Goal: Go to known website: Access a specific website the user already knows

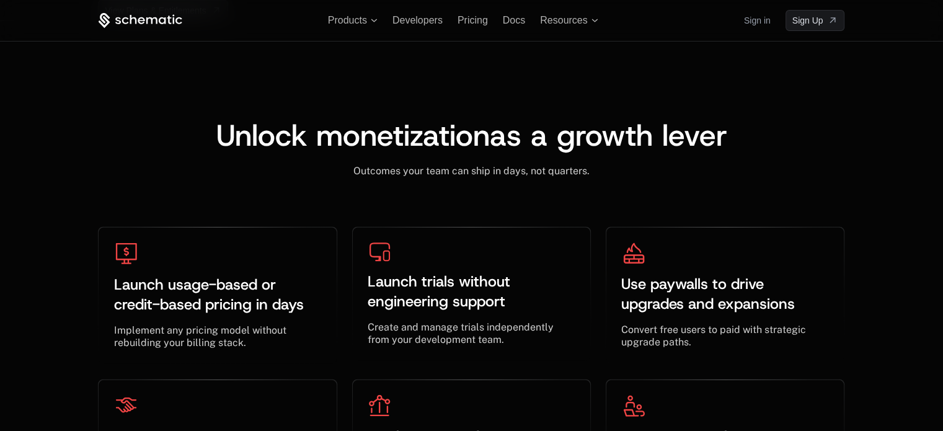
scroll to position [3460, 0]
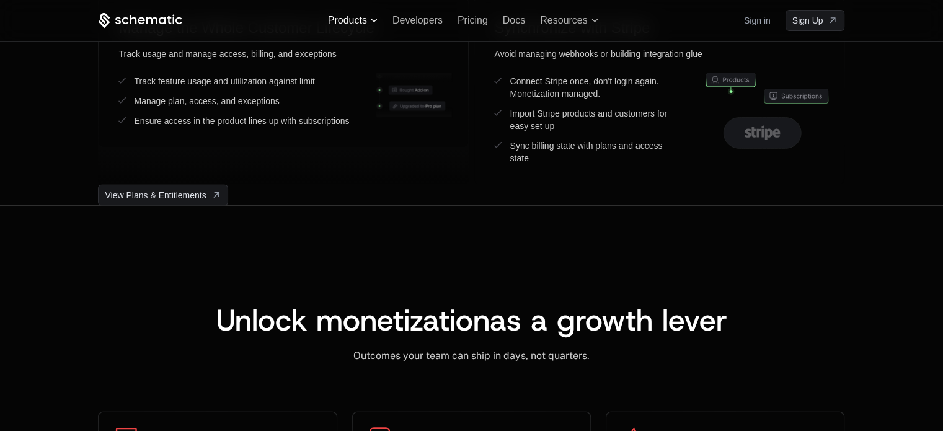
click at [368, 19] on span "Products" at bounding box center [353, 20] width 50 height 11
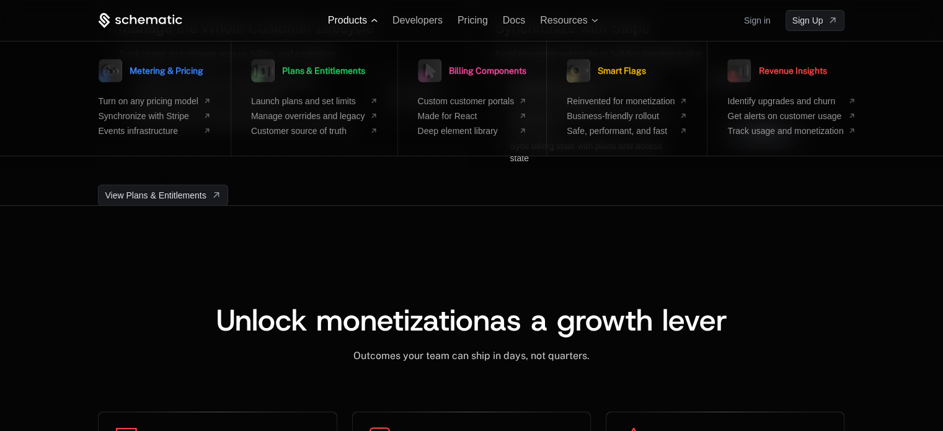
click at [368, 19] on span "Products" at bounding box center [353, 20] width 50 height 11
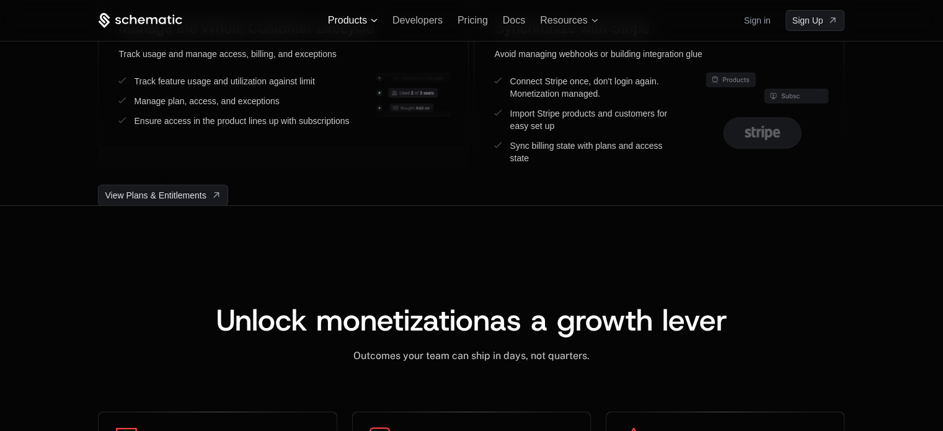
click at [368, 19] on span "Products" at bounding box center [353, 20] width 50 height 11
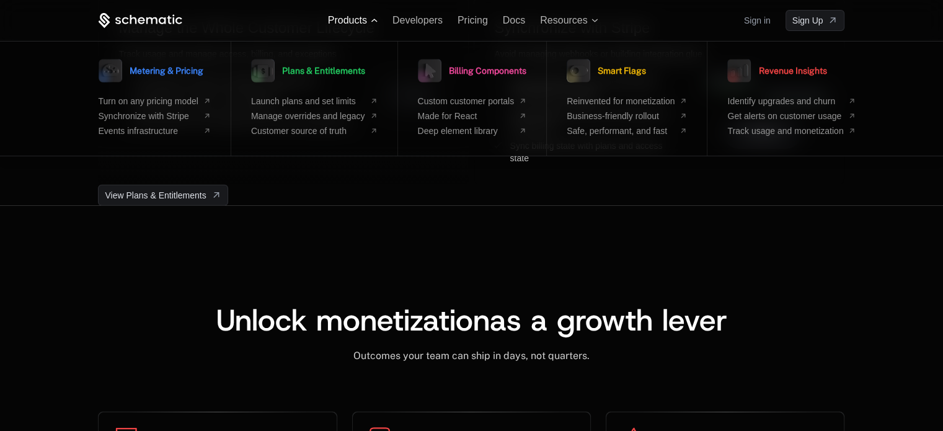
click at [368, 19] on span "Products" at bounding box center [353, 20] width 50 height 11
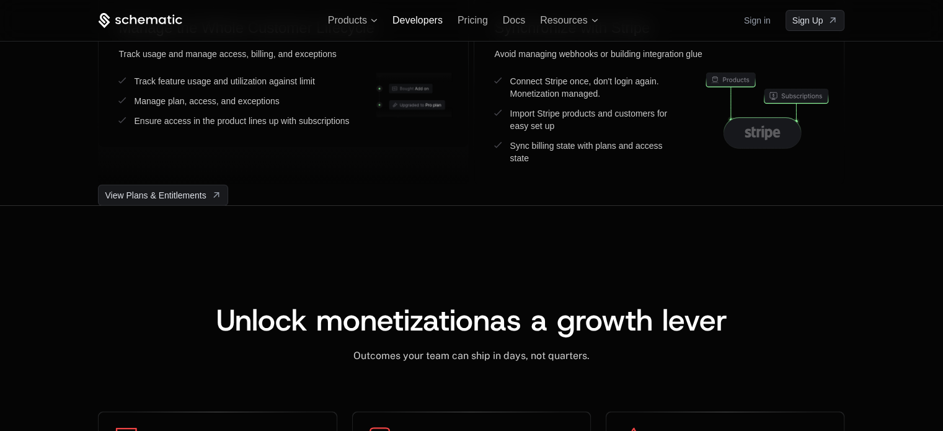
click at [406, 19] on span "Developers" at bounding box center [418, 20] width 50 height 11
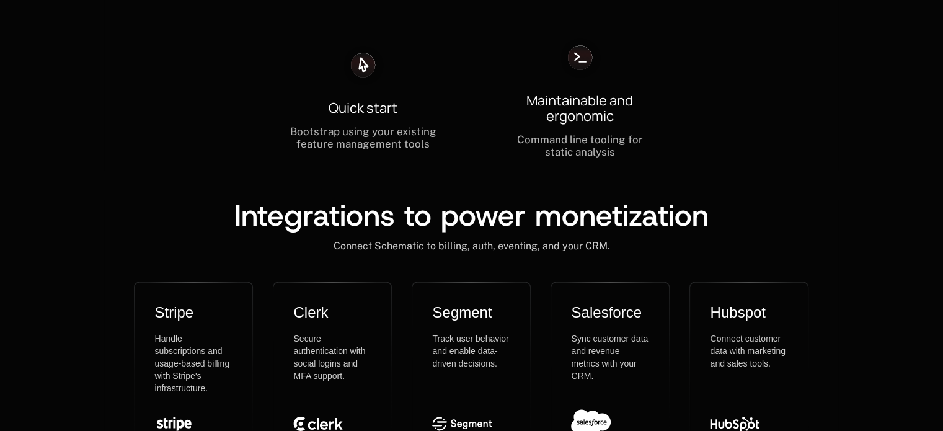
scroll to position [3907, 0]
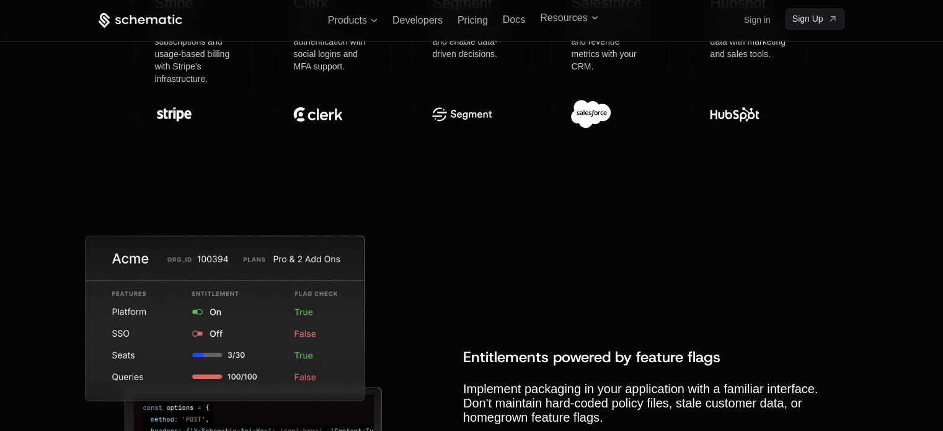
scroll to position [4031, 0]
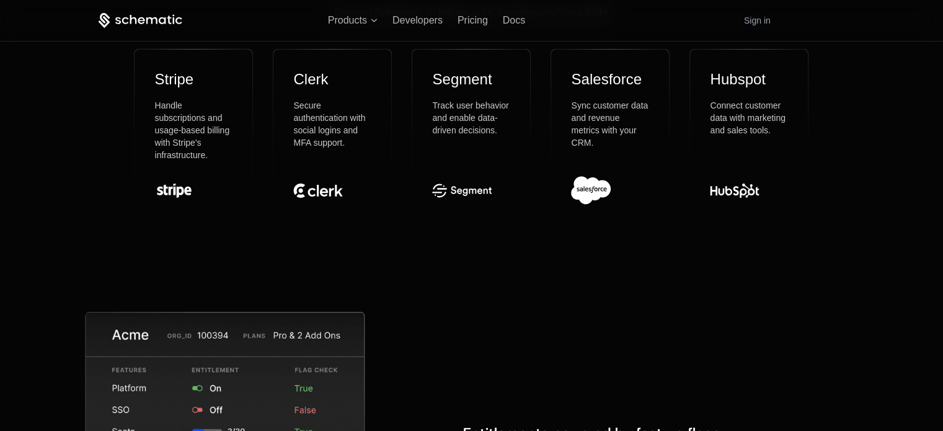
click at [754, 24] on link "Sign in" at bounding box center [757, 21] width 27 height 20
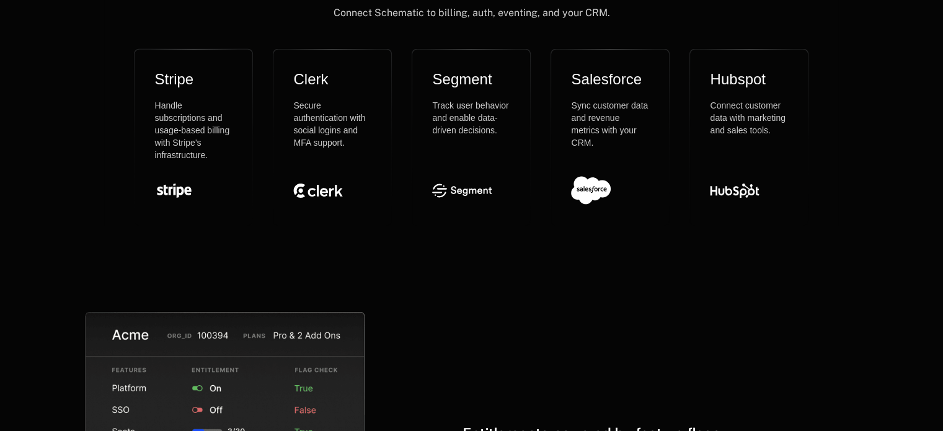
scroll to position [0, 0]
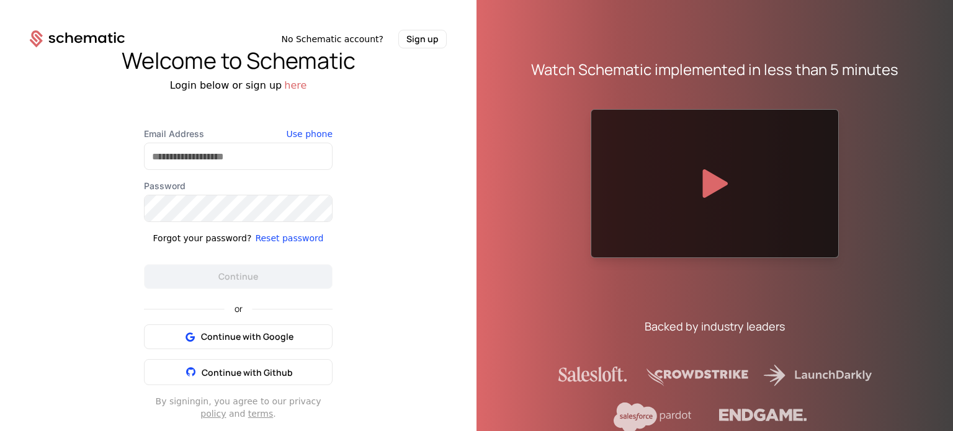
scroll to position [7, 0]
